Goal: Transaction & Acquisition: Subscribe to service/newsletter

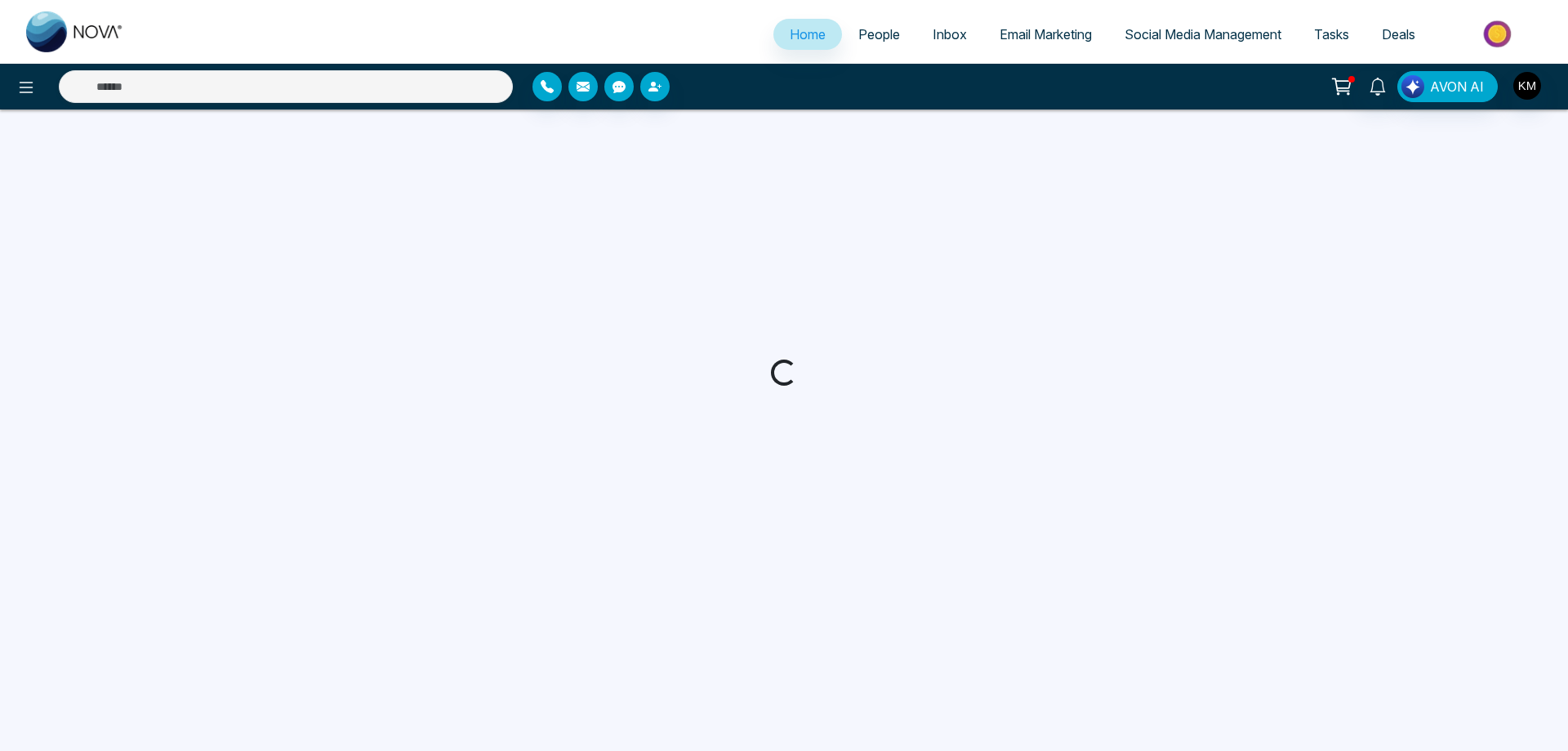
select select "*"
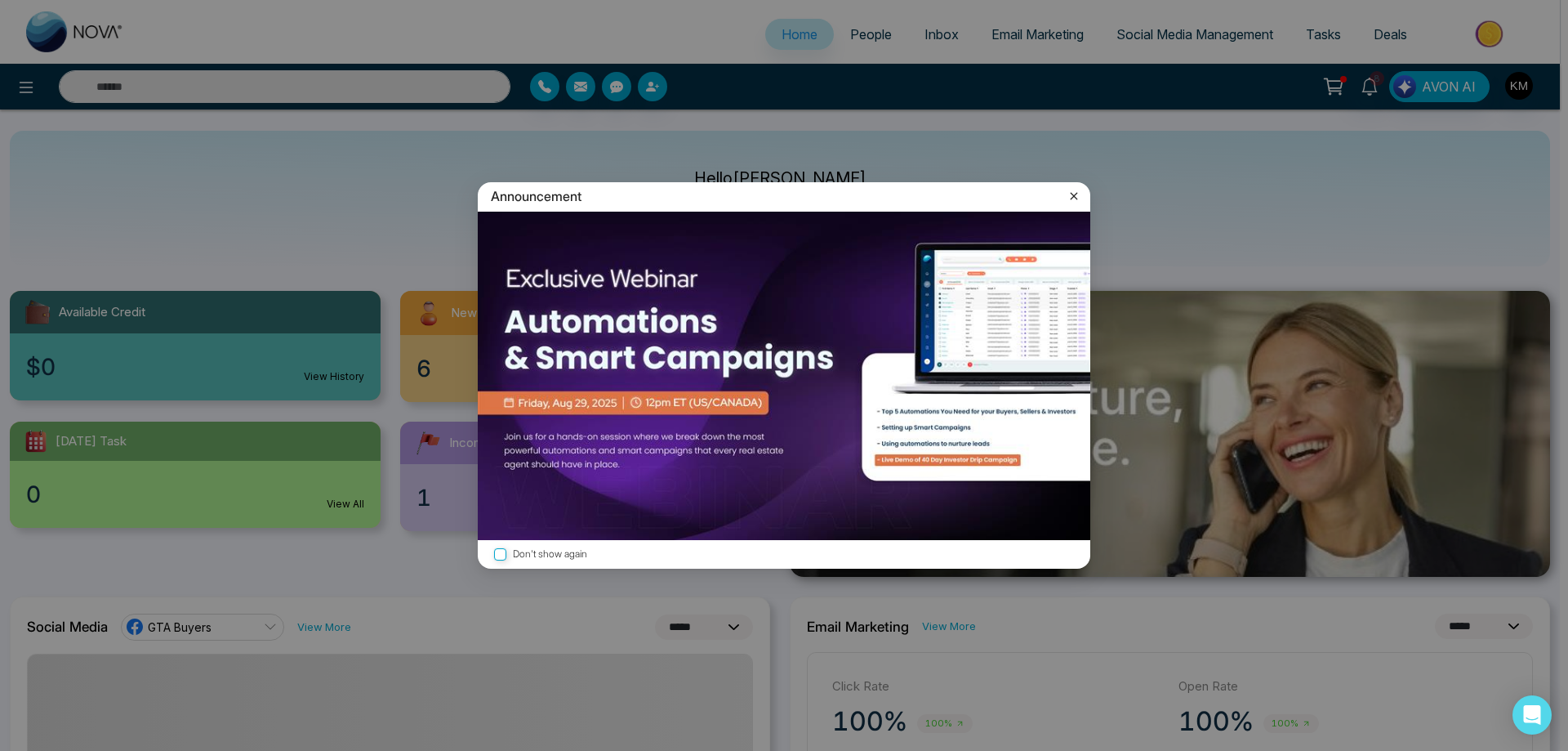
click at [1081, 198] on icon at bounding box center [1074, 196] width 16 height 16
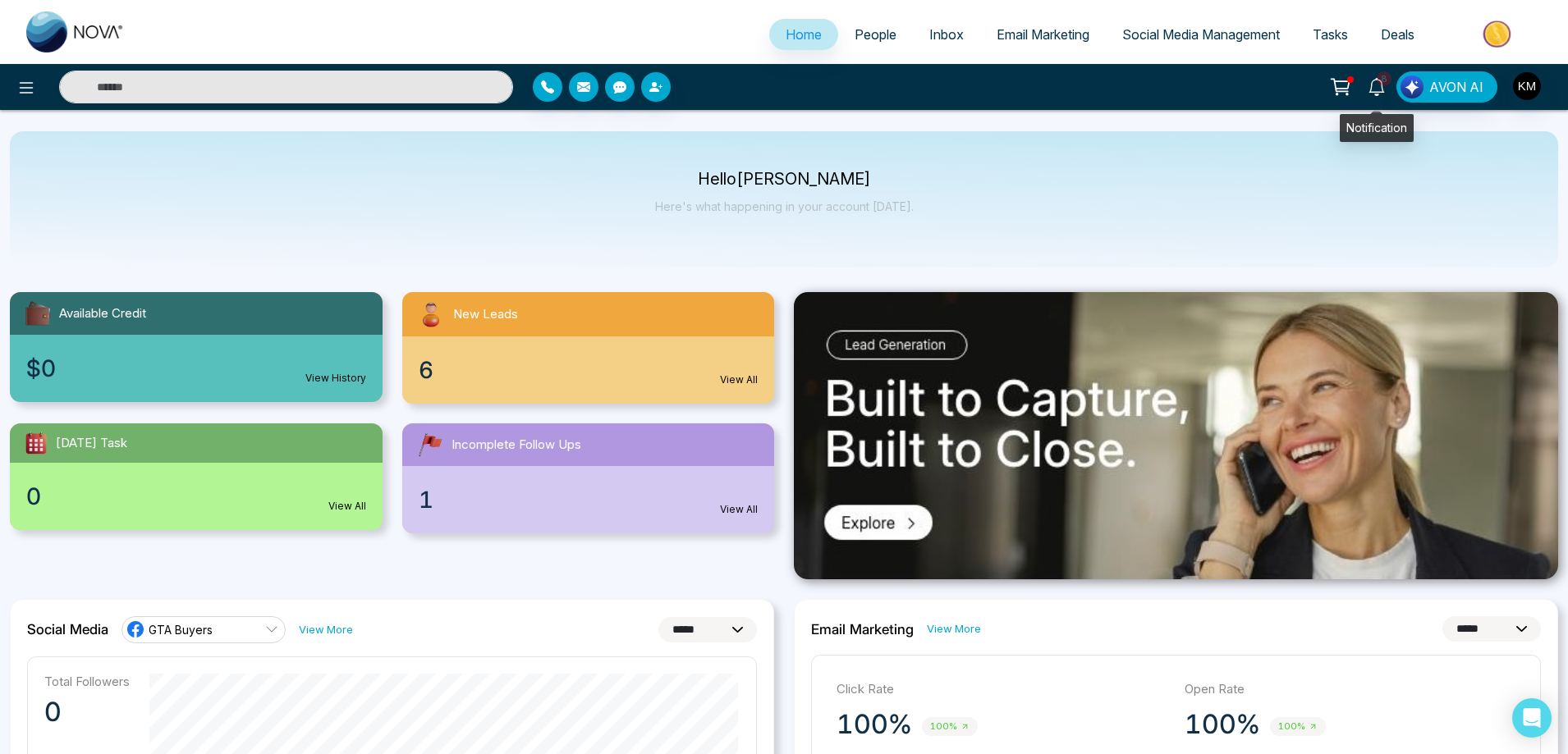
click at [1383, 87] on icon at bounding box center [1376, 87] width 15 height 18
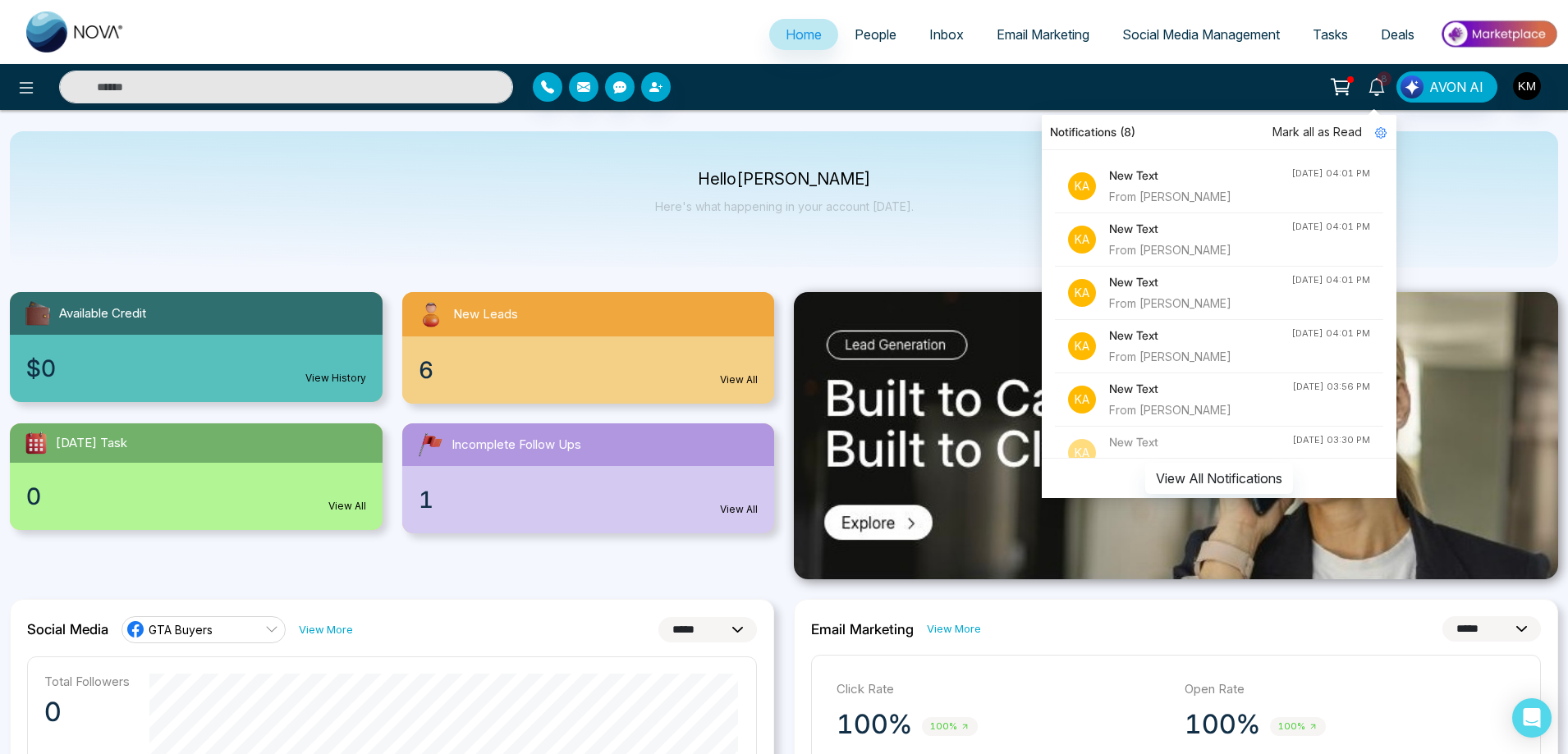
scroll to position [82, 0]
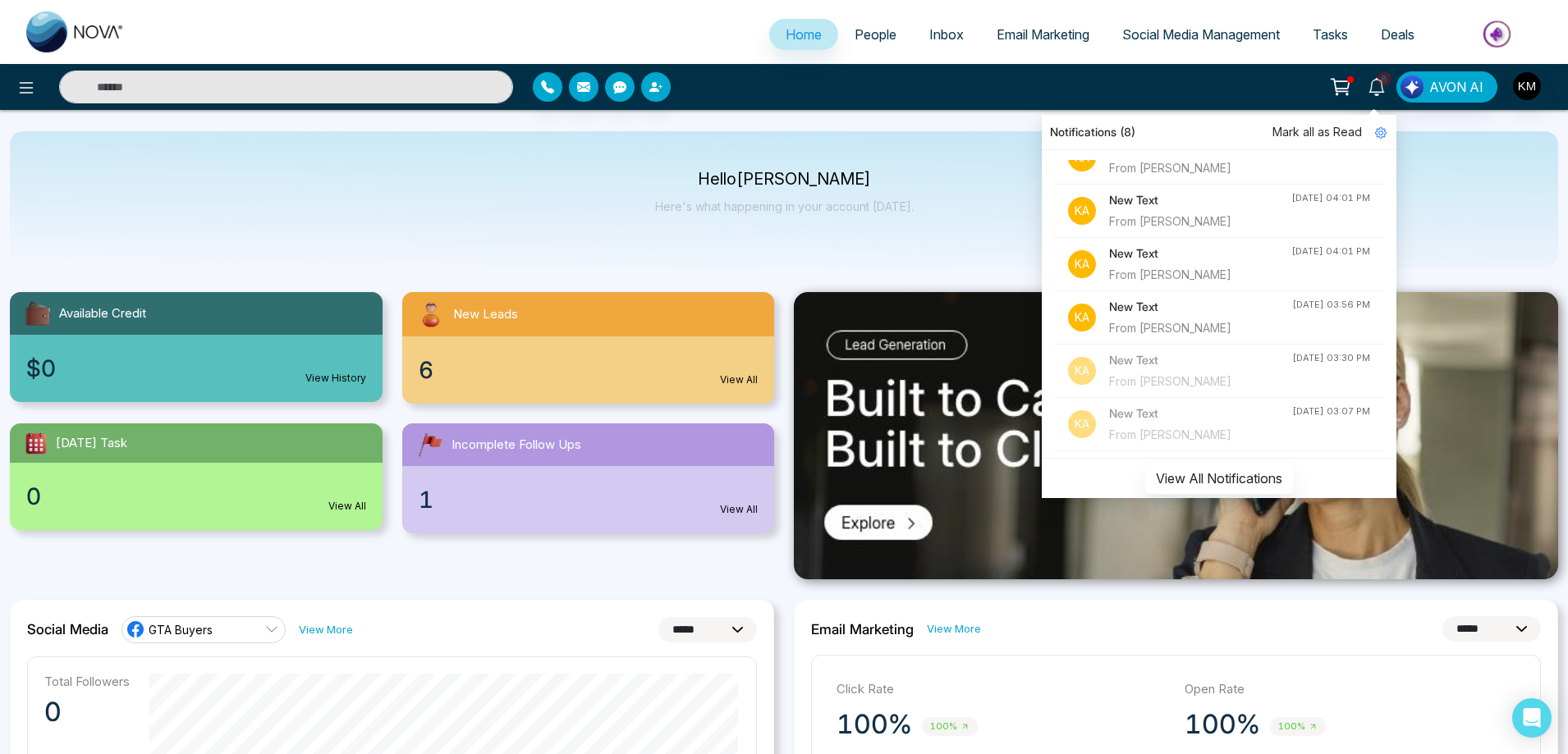
click at [1256, 318] on div "New Text From Malina Roshan" at bounding box center [1200, 317] width 183 height 39
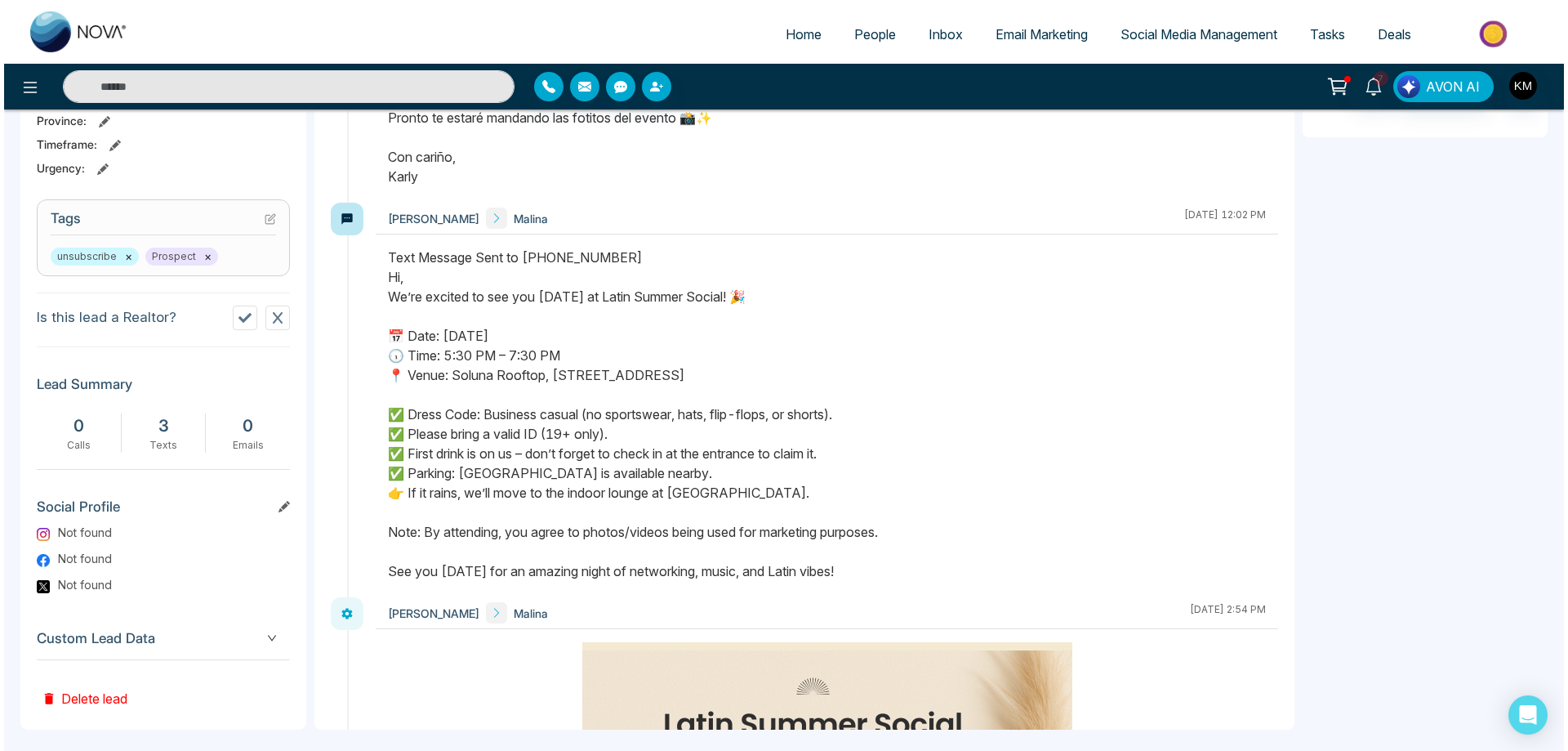
scroll to position [604, 0]
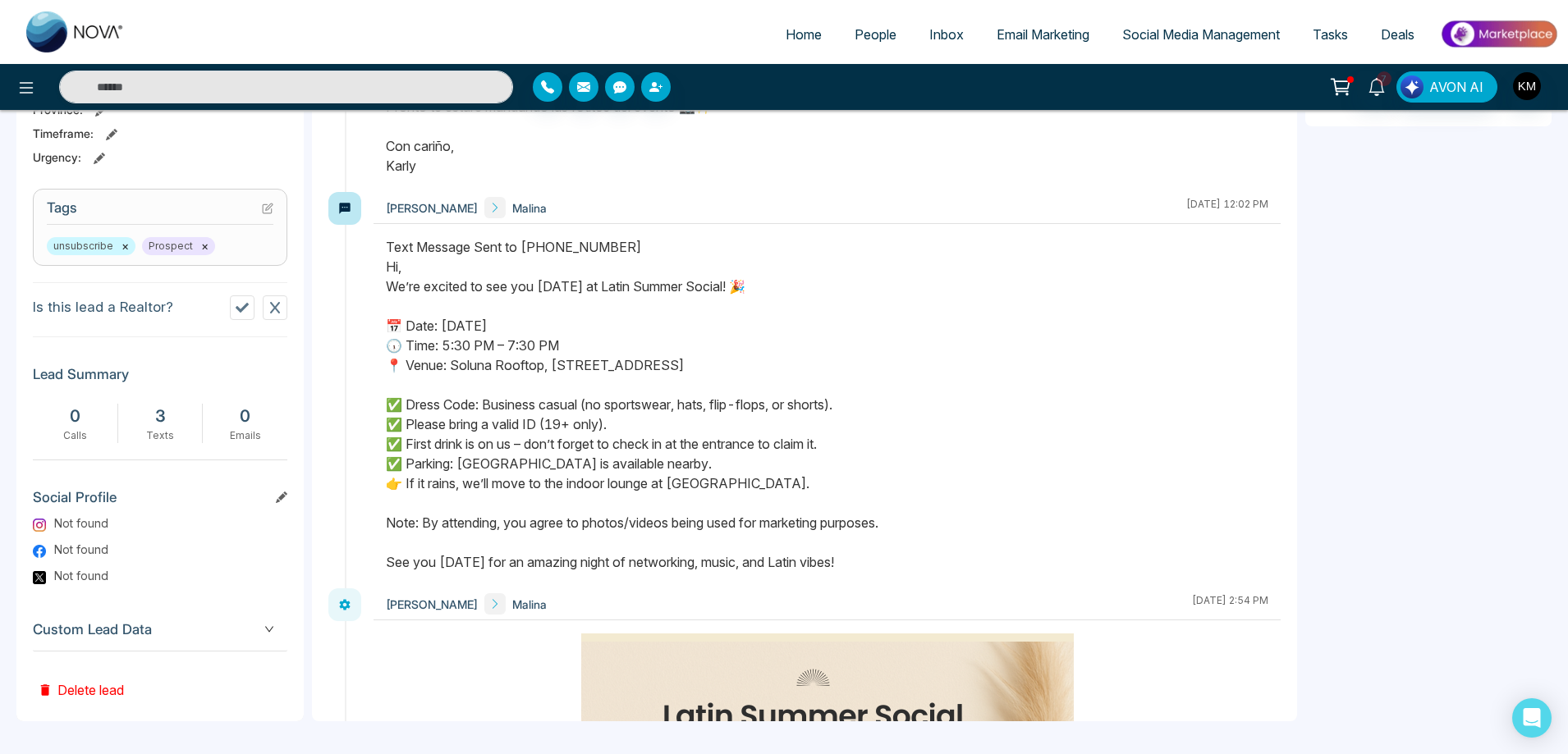
click at [111, 690] on button "Delete lead" at bounding box center [81, 678] width 96 height 54
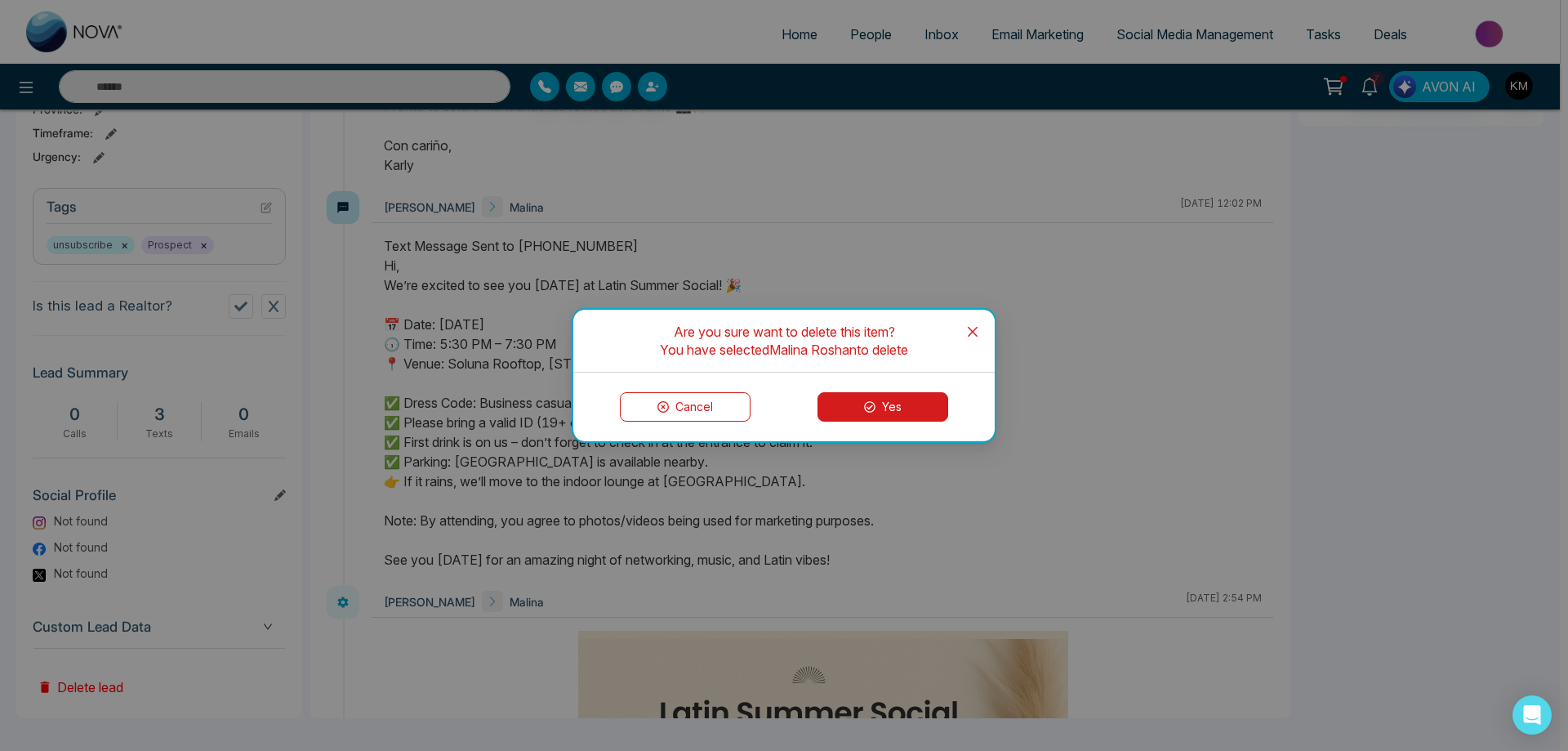
click at [844, 403] on button "Yes" at bounding box center [883, 407] width 131 height 30
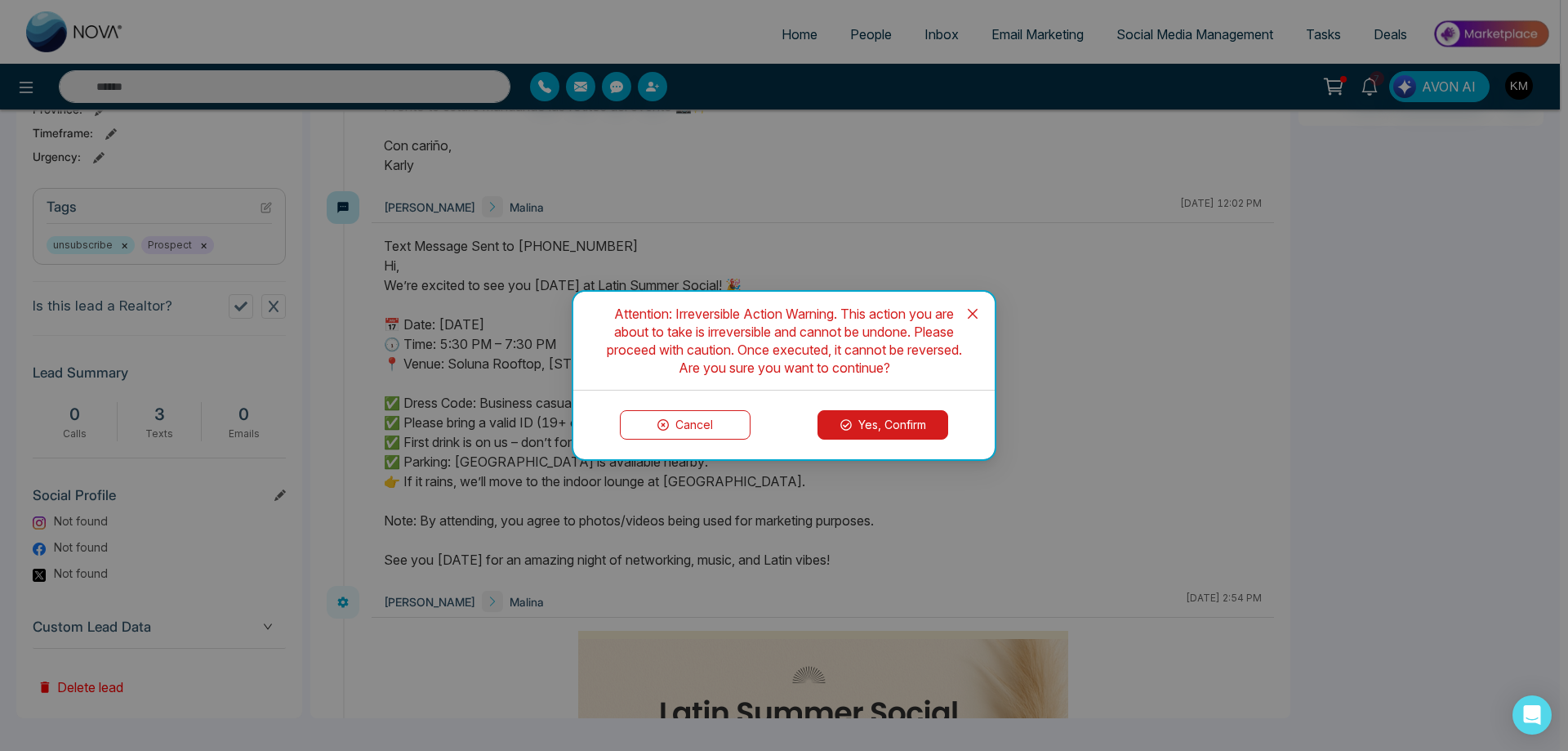
click at [860, 414] on button "Yes, Confirm" at bounding box center [883, 424] width 131 height 30
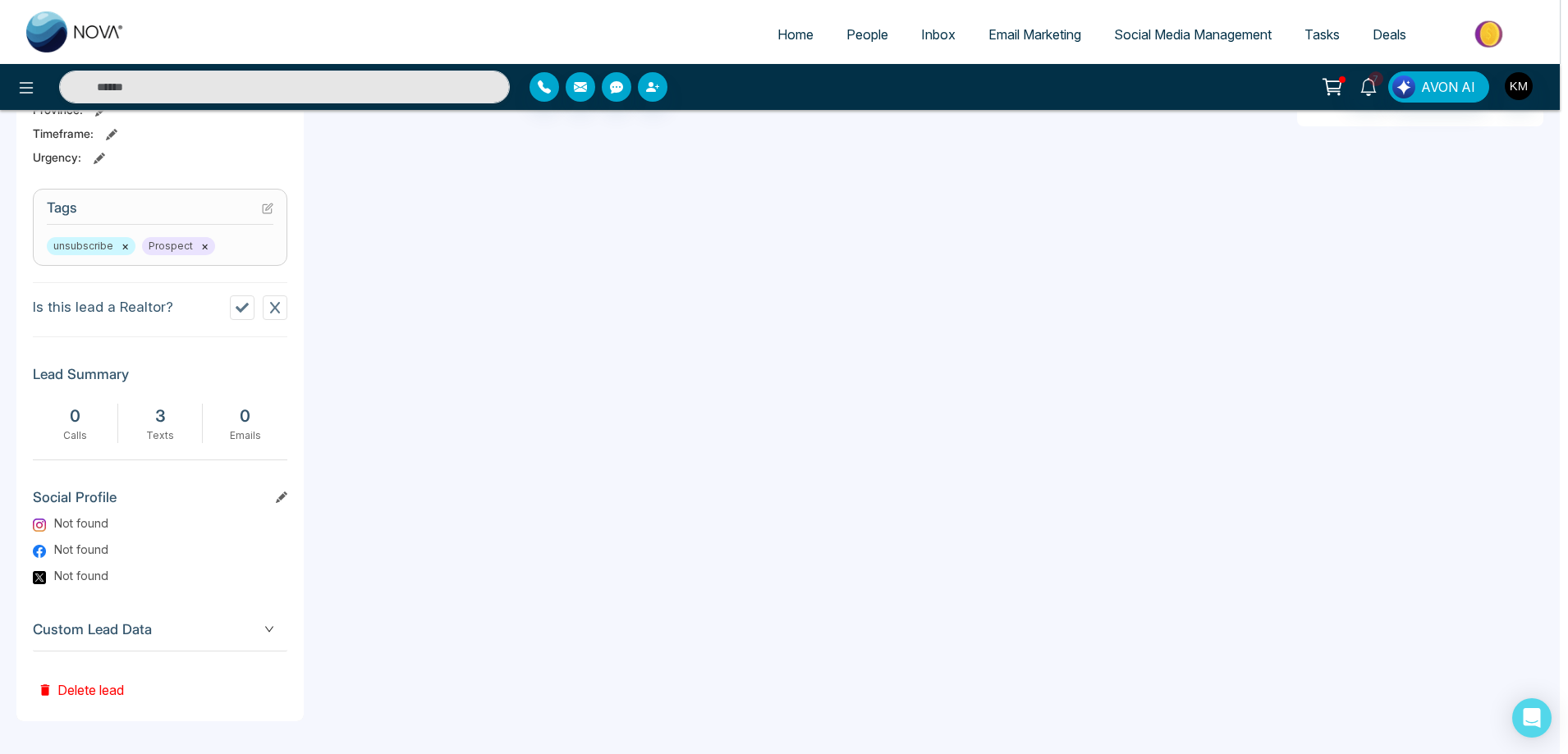
scroll to position [0, 0]
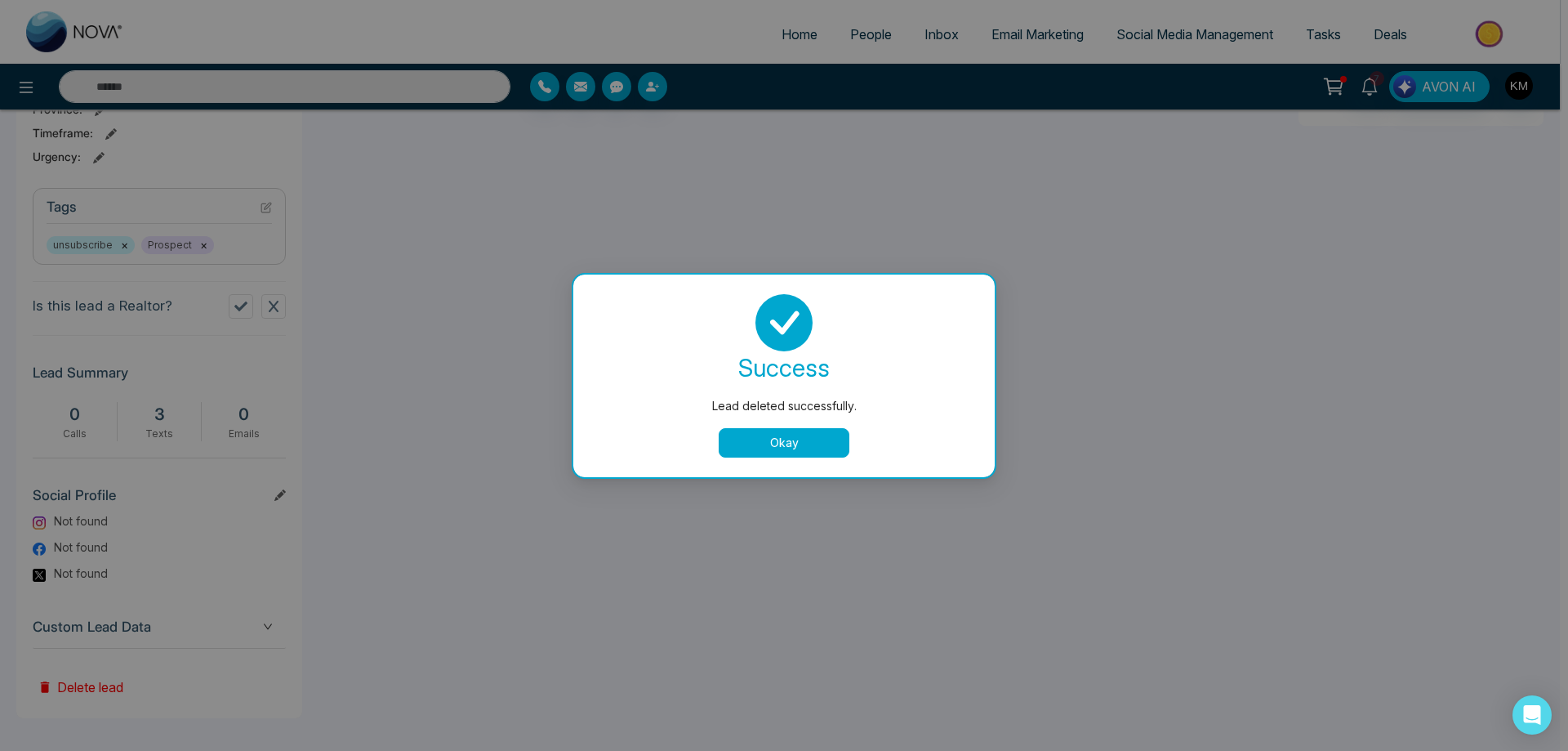
click at [791, 443] on button "Okay" at bounding box center [784, 442] width 131 height 30
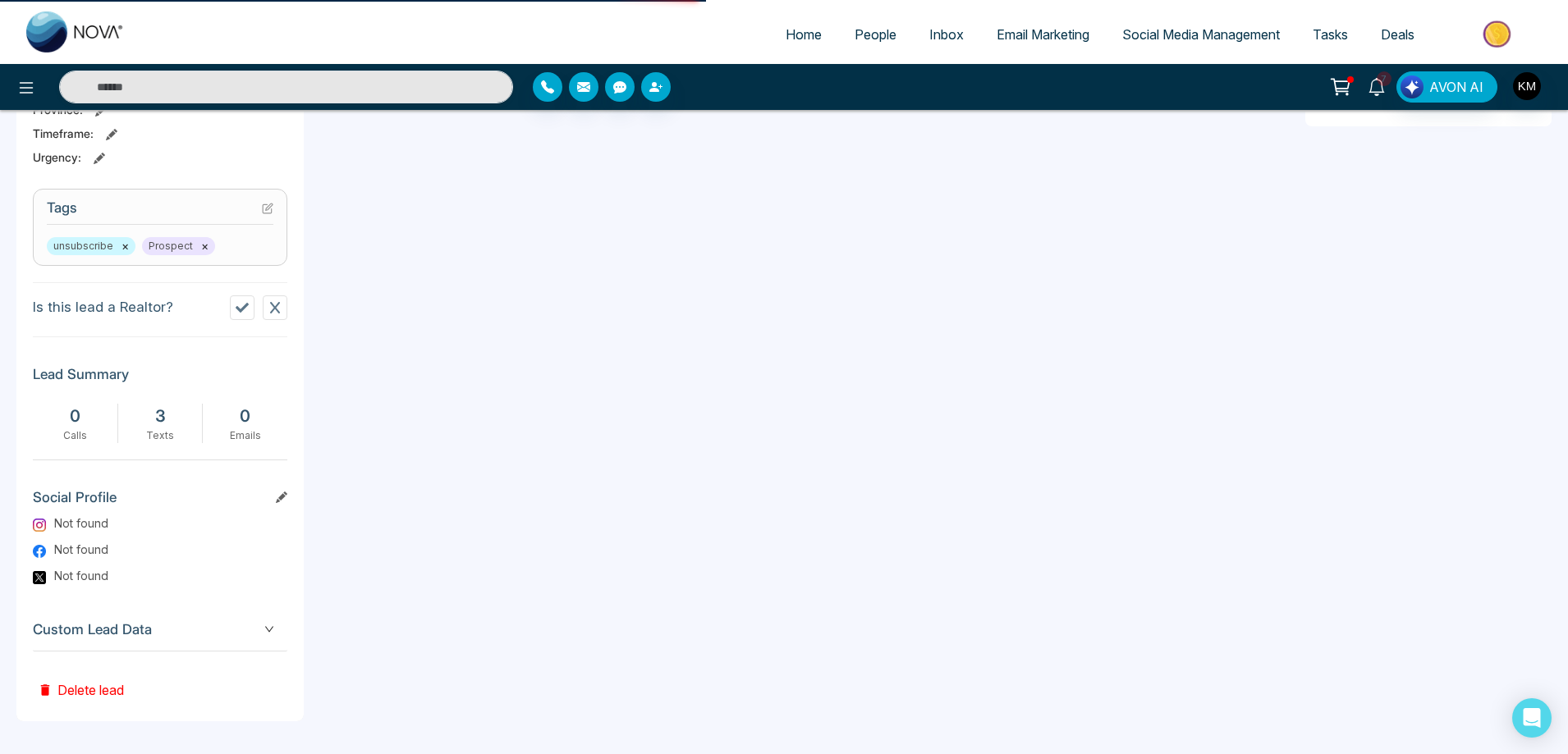
click at [1377, 84] on icon at bounding box center [1377, 87] width 18 height 18
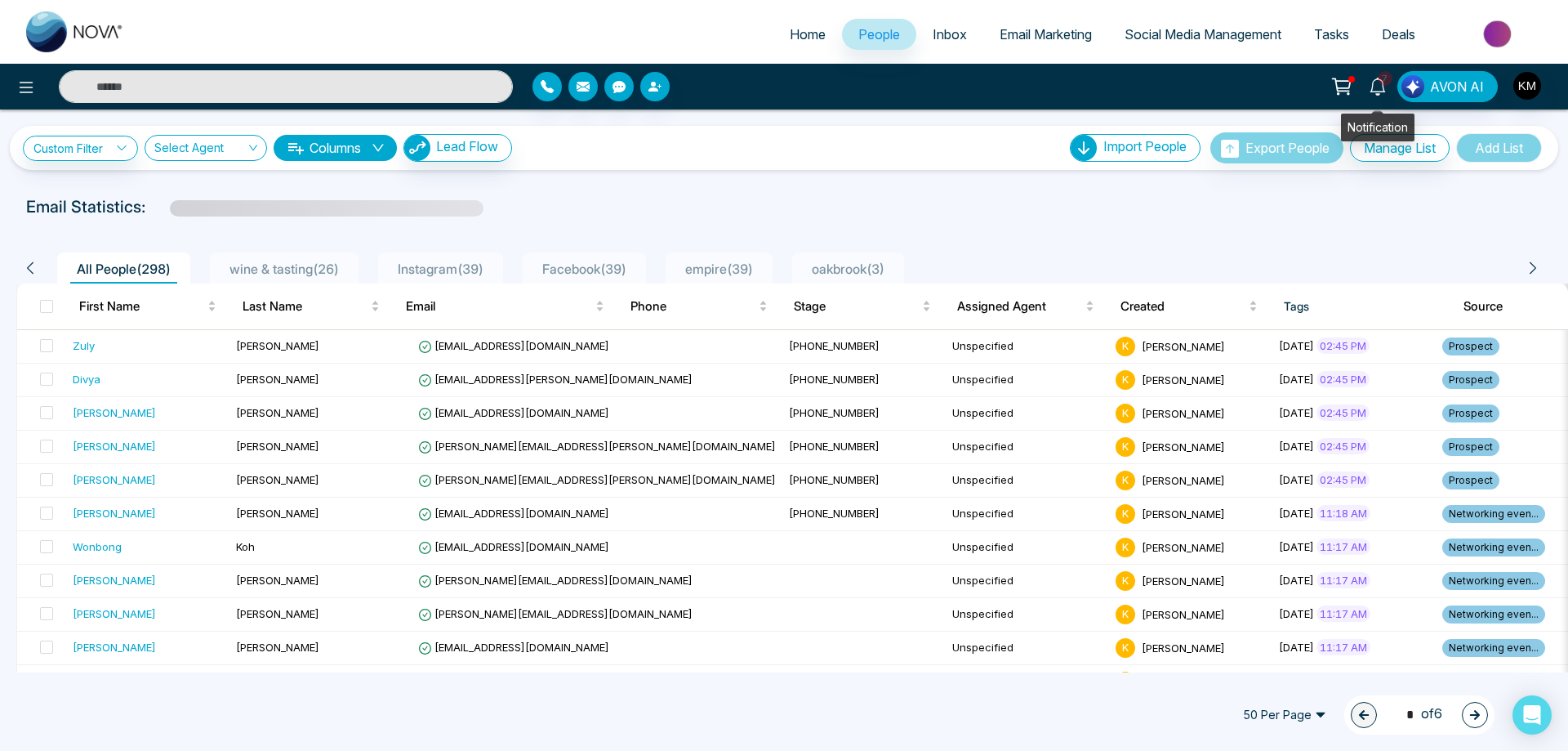
click at [1377, 83] on icon at bounding box center [1378, 87] width 18 height 18
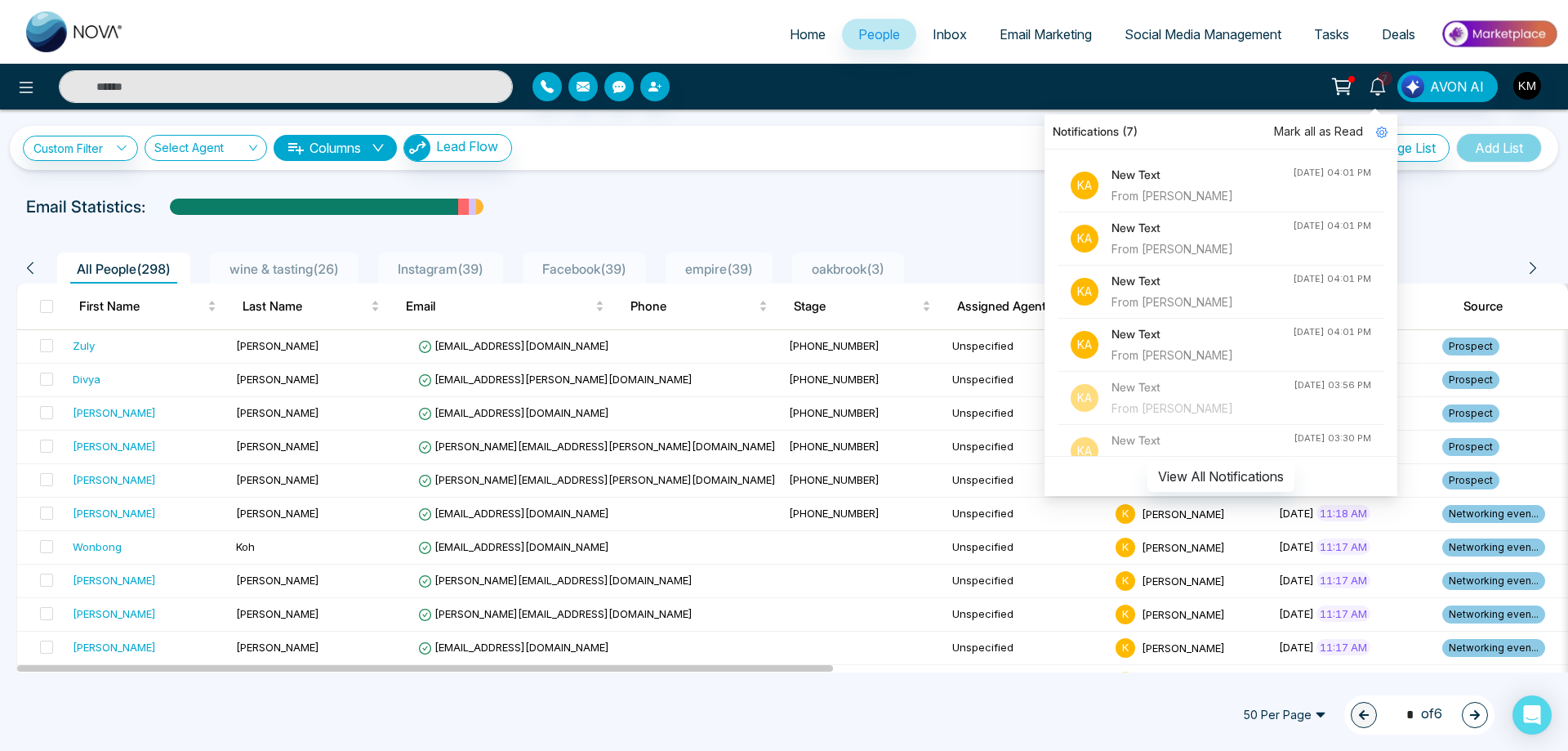
click at [1362, 81] on link "7" at bounding box center [1377, 86] width 39 height 29
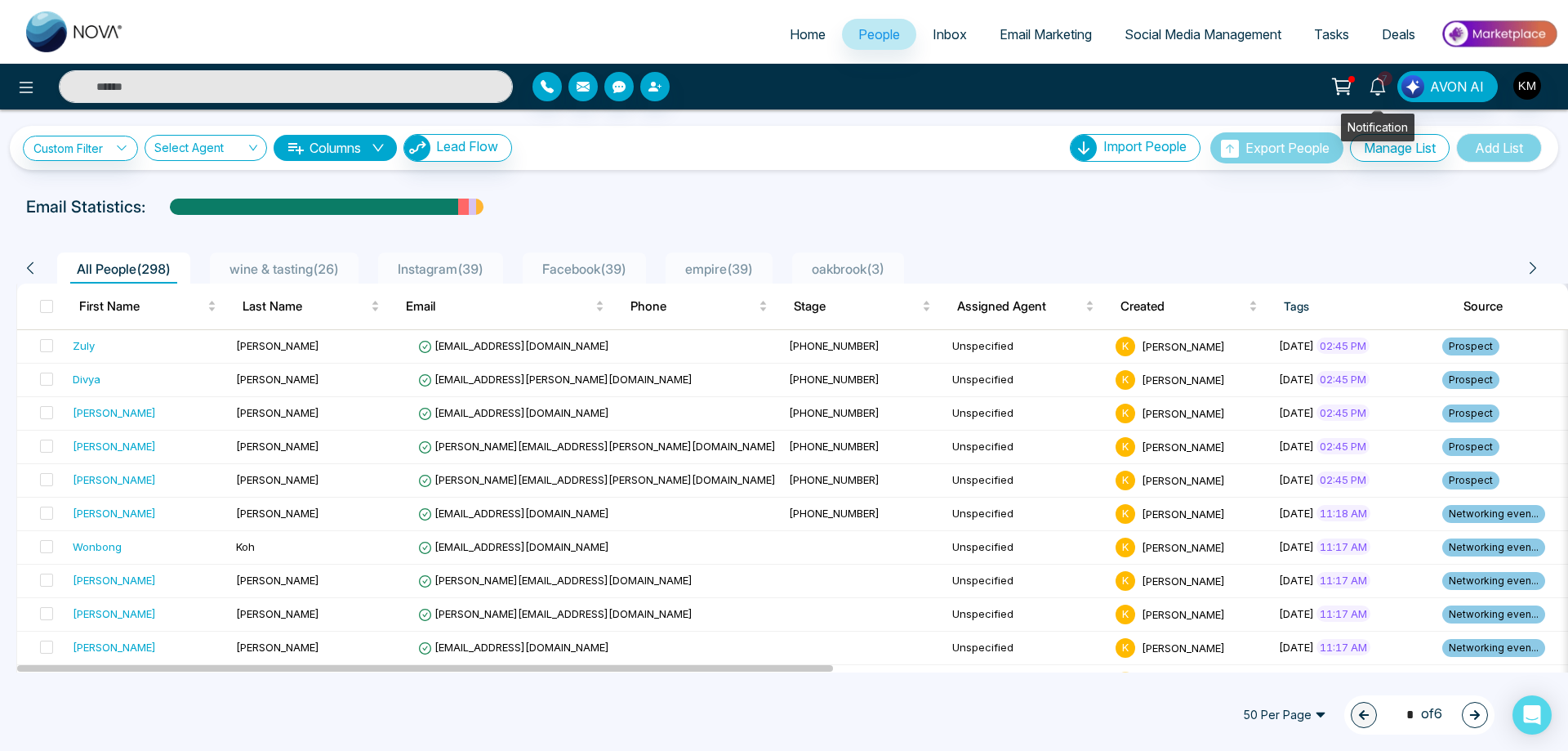
click at [1362, 81] on link "7" at bounding box center [1377, 86] width 39 height 29
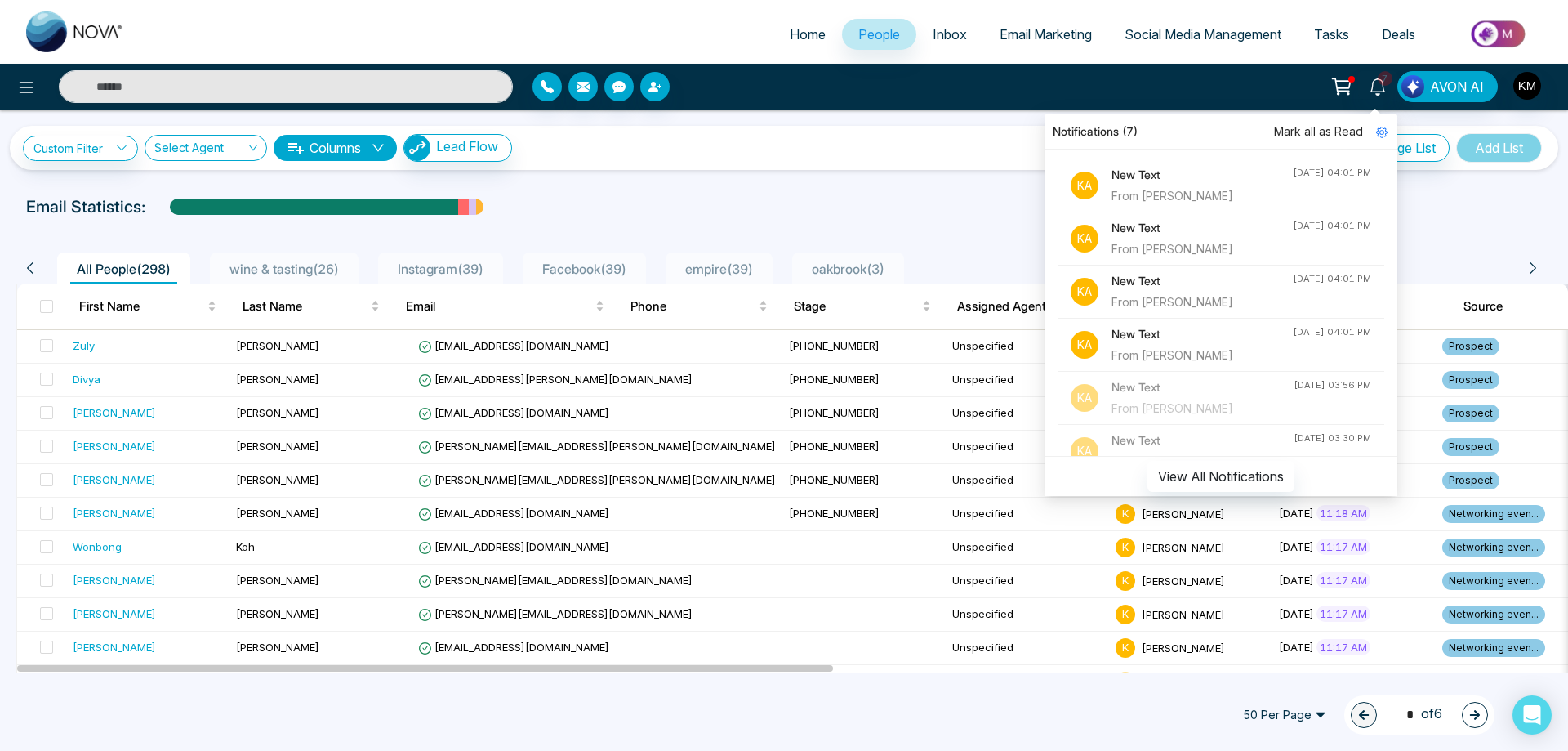
click at [1182, 353] on div "From Bibi Yasin" at bounding box center [1202, 356] width 182 height 18
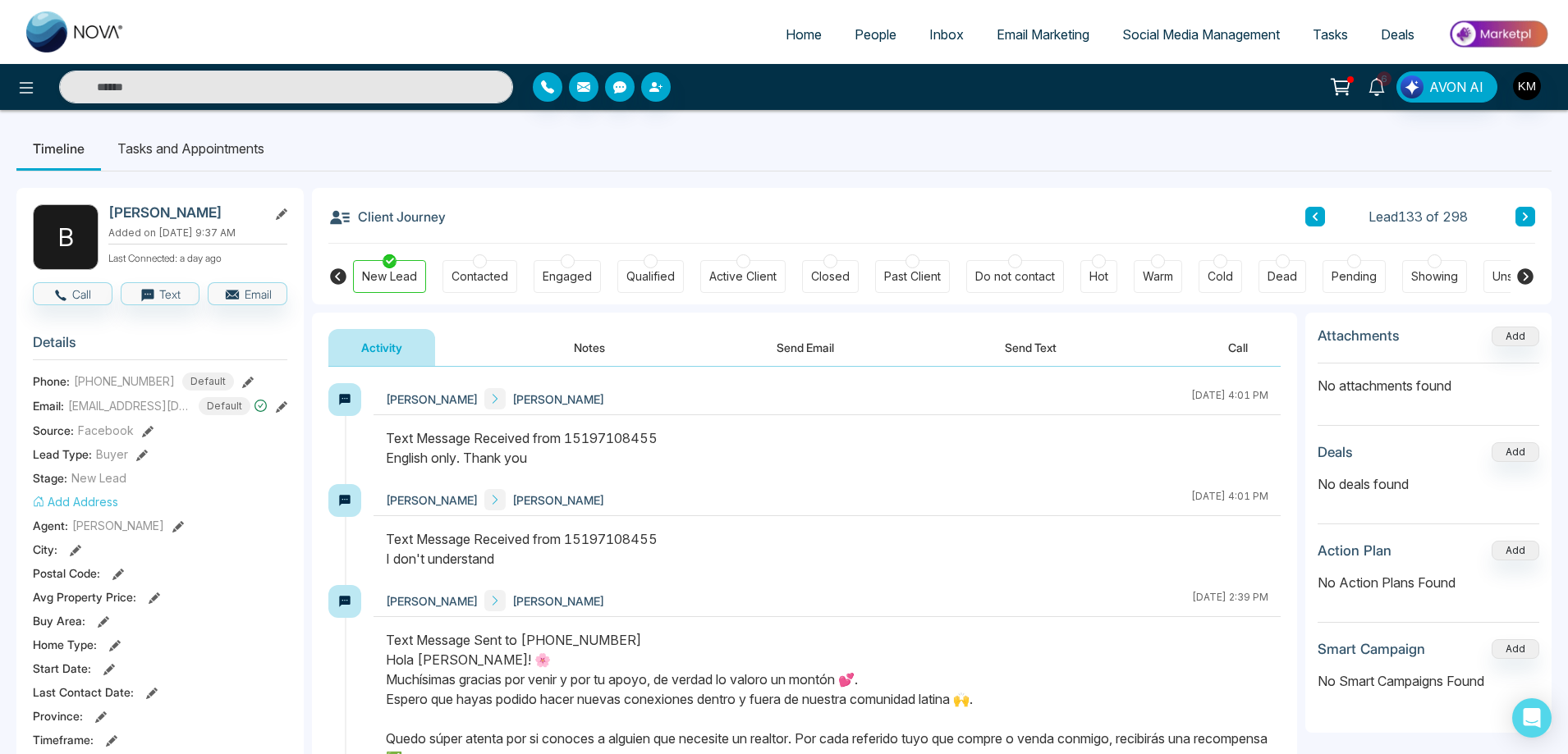
click at [1374, 90] on icon at bounding box center [1377, 87] width 18 height 18
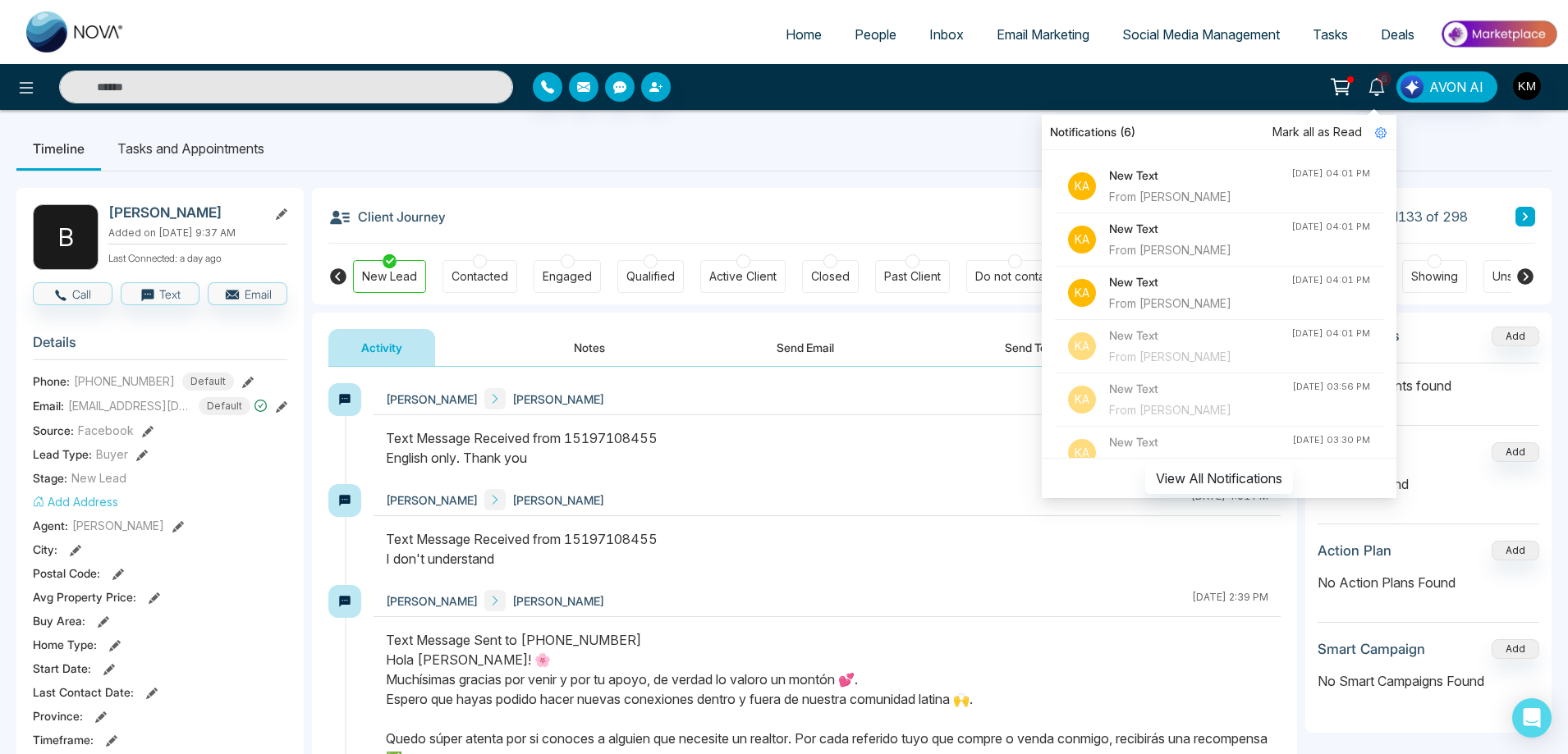
click at [1343, 131] on span "Mark all as Read" at bounding box center [1317, 132] width 89 height 18
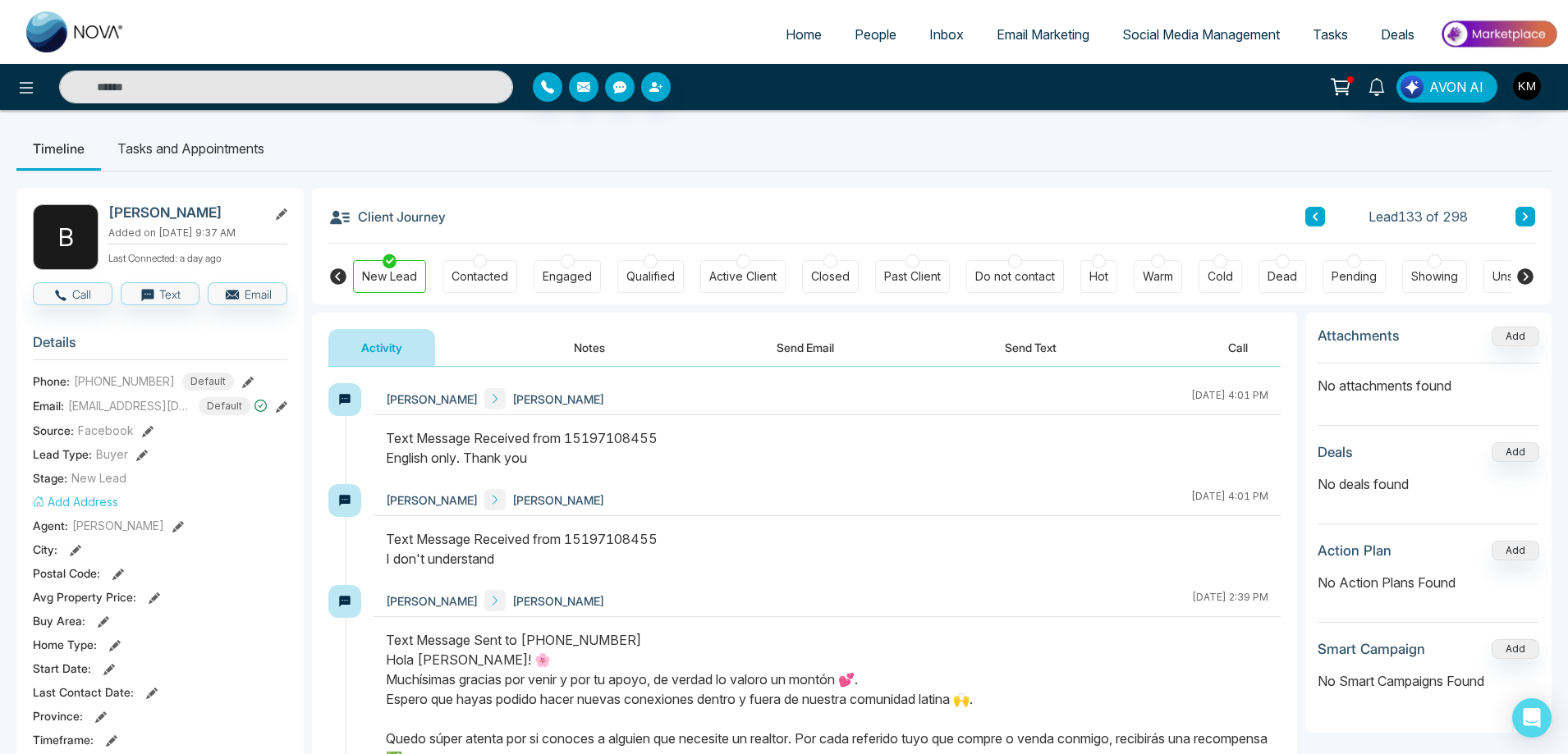
click at [998, 31] on span "Email Marketing" at bounding box center [1044, 35] width 93 height 16
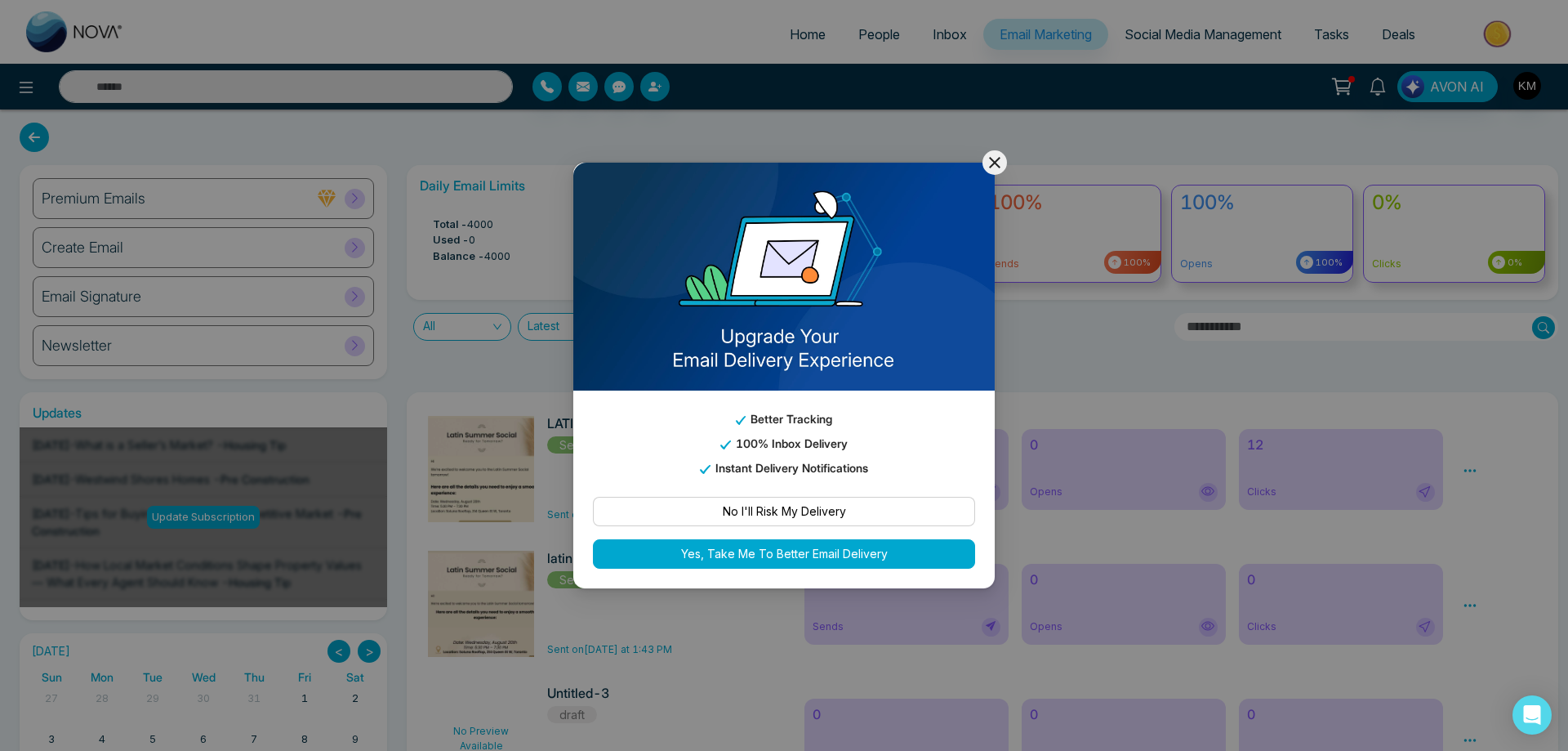
click at [994, 164] on icon at bounding box center [995, 162] width 12 height 12
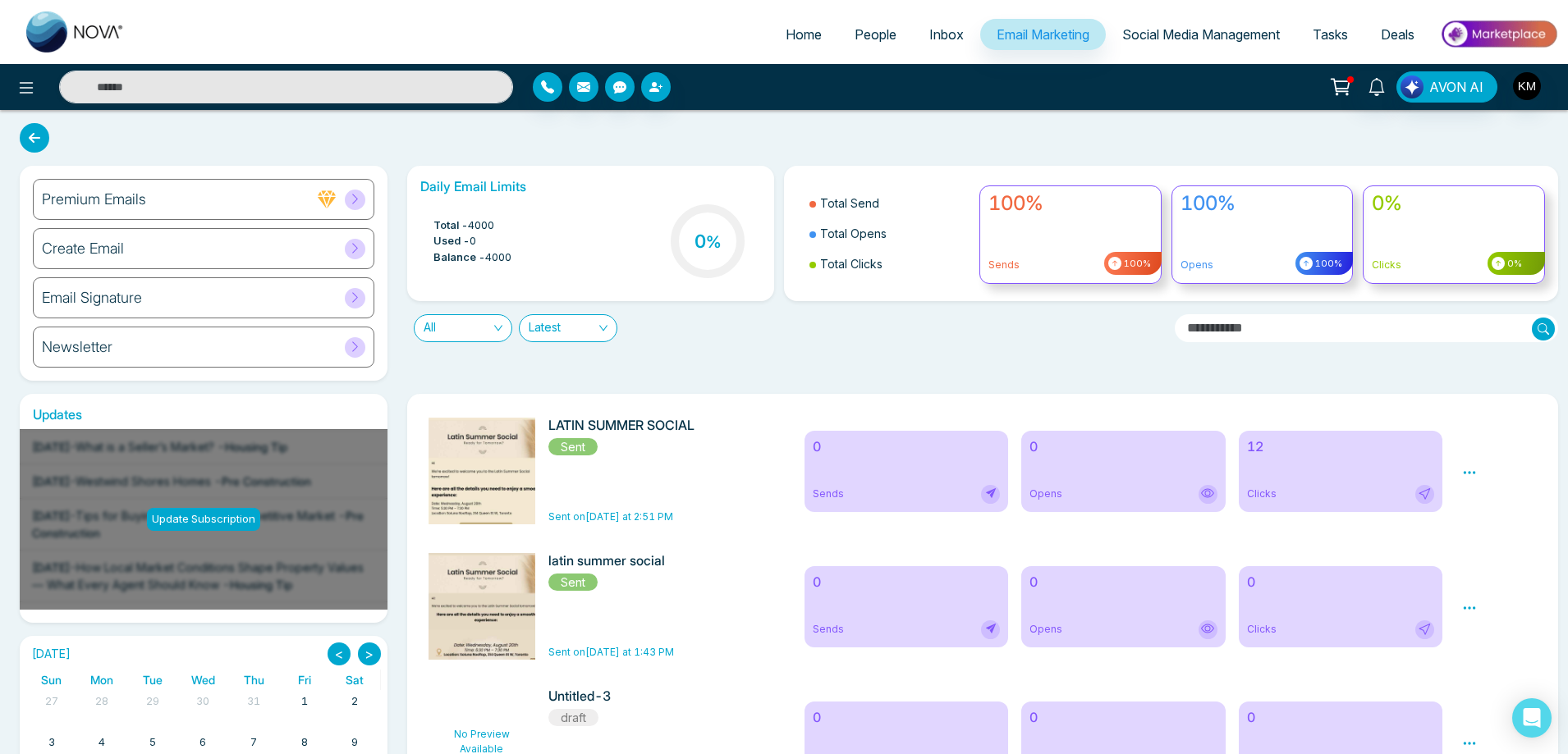
click at [1469, 477] on icon at bounding box center [1470, 472] width 15 height 15
click at [1430, 492] on icon at bounding box center [1425, 493] width 13 height 13
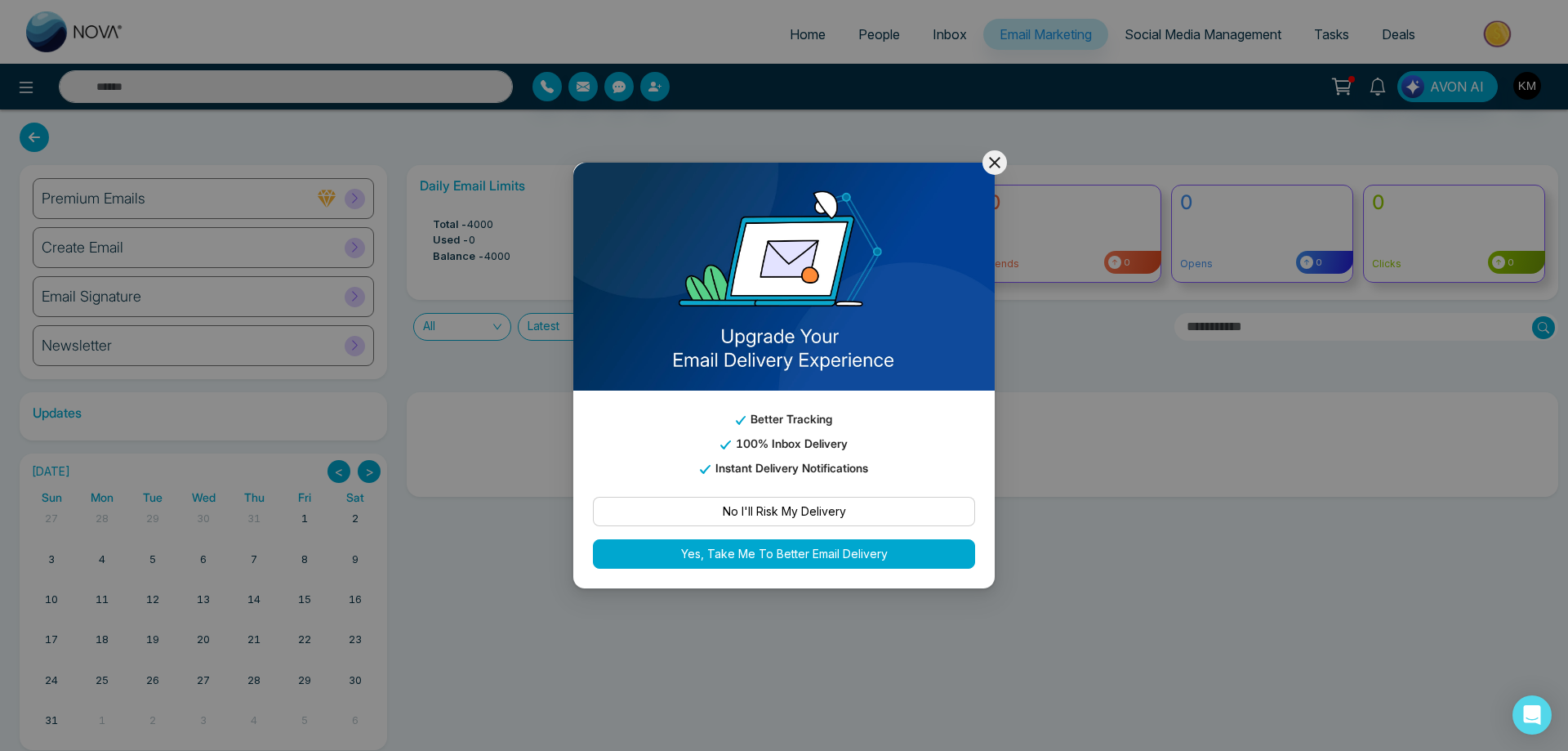
click at [993, 167] on icon at bounding box center [995, 163] width 20 height 20
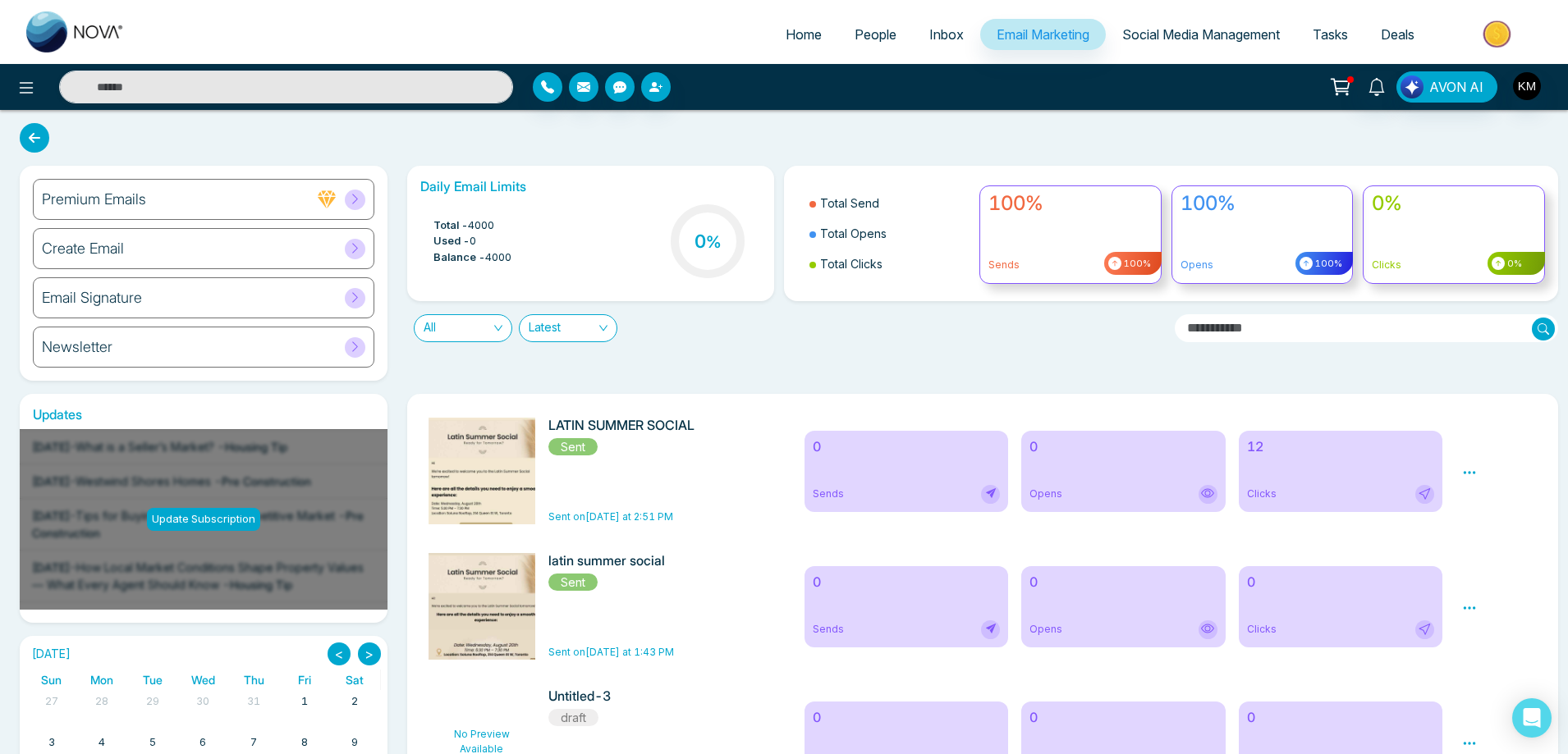
click at [279, 255] on div "Create Email" at bounding box center [204, 248] width 342 height 41
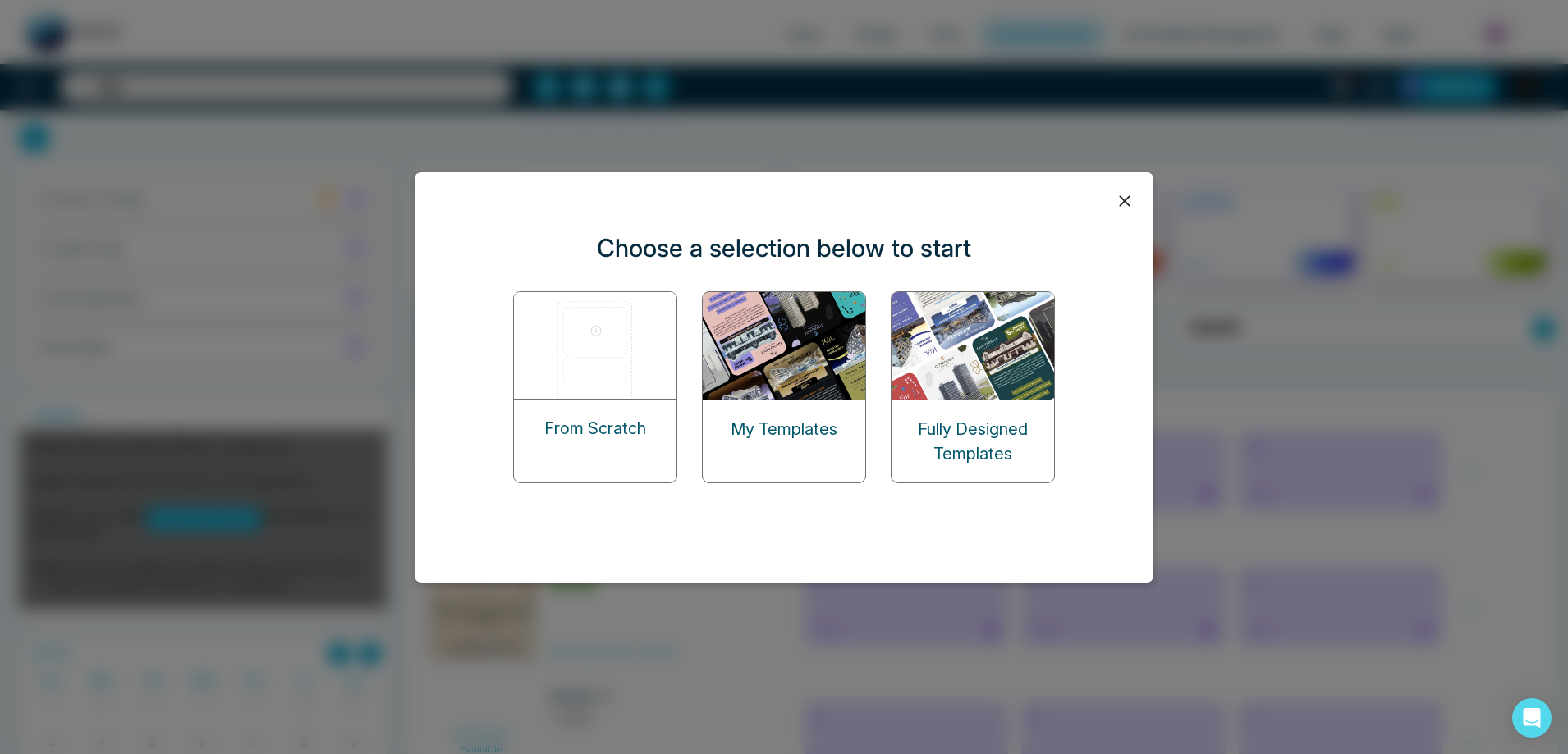
click at [851, 390] on img at bounding box center [784, 346] width 165 height 107
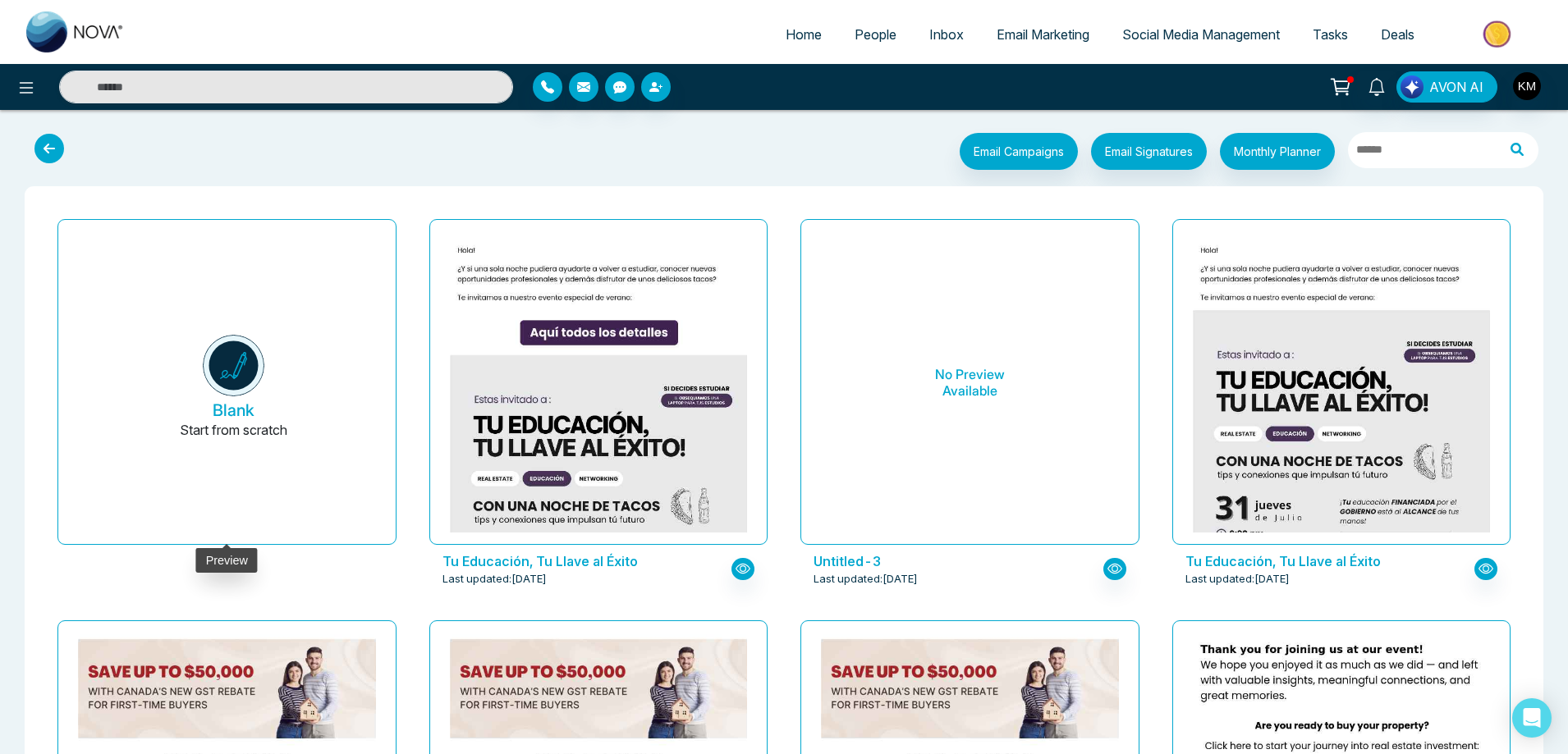
click at [286, 371] on button "Blank Start from scratch" at bounding box center [234, 389] width 298 height 311
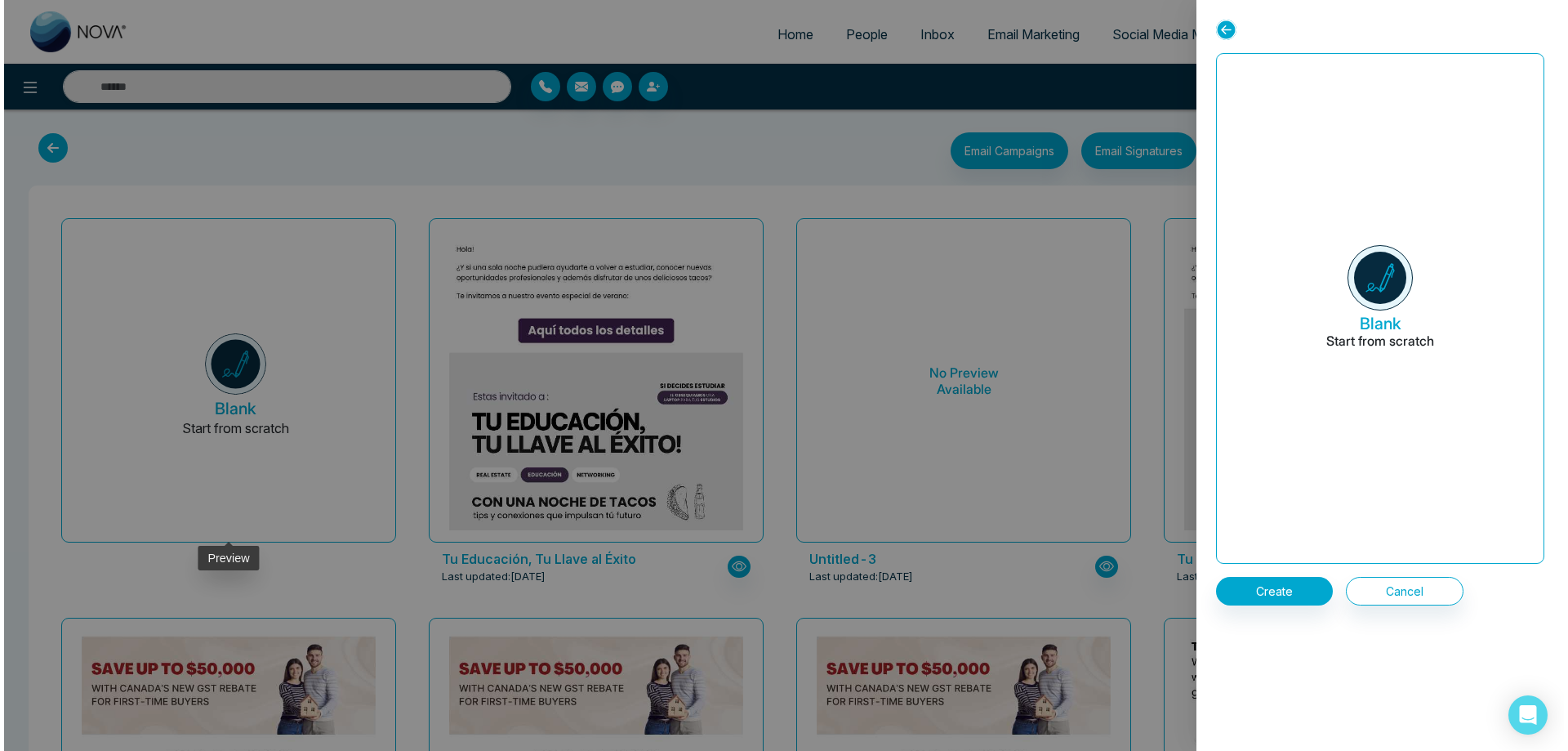
scroll to position [490, 0]
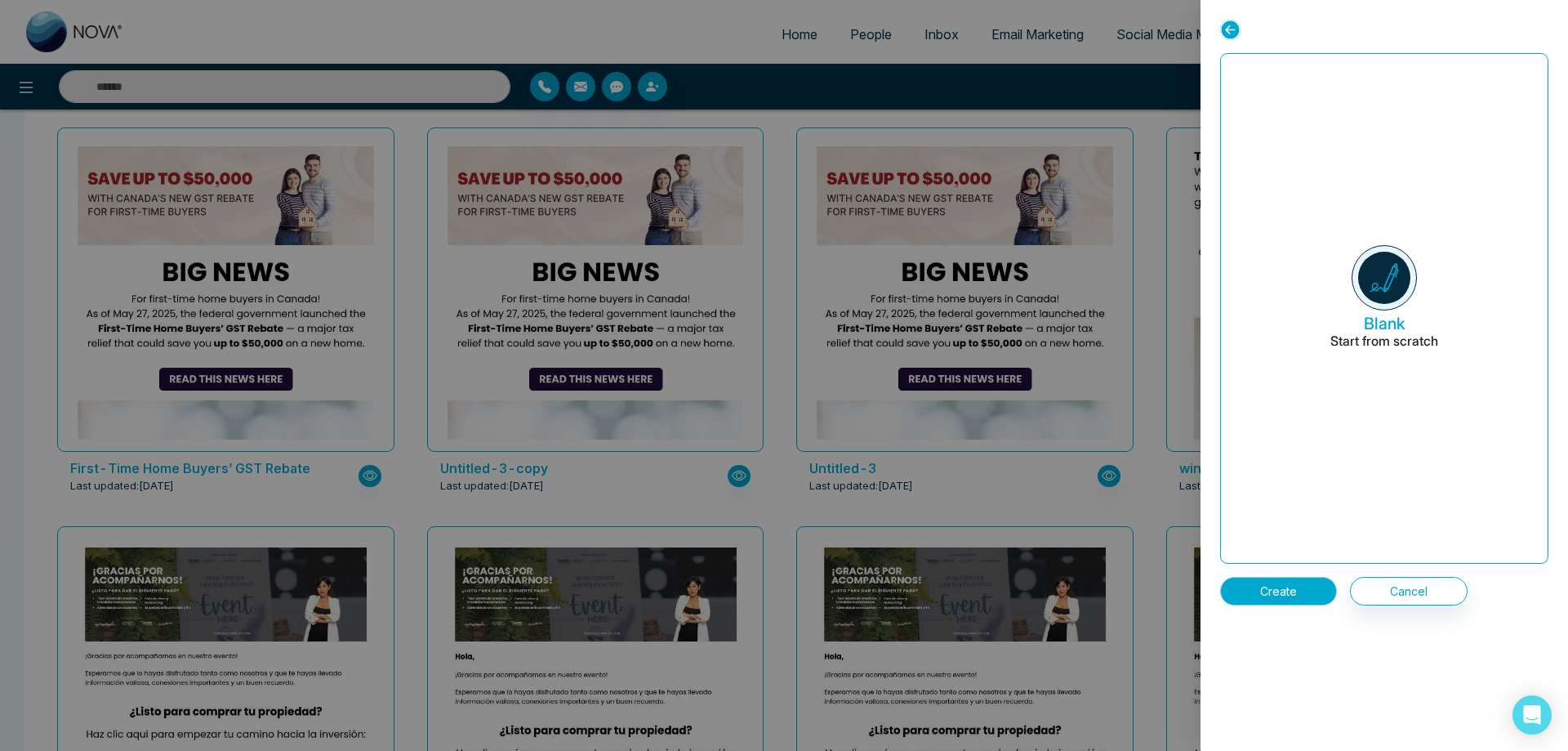
click at [1273, 600] on button "Create" at bounding box center [1278, 592] width 117 height 29
